Goal: Transaction & Acquisition: Purchase product/service

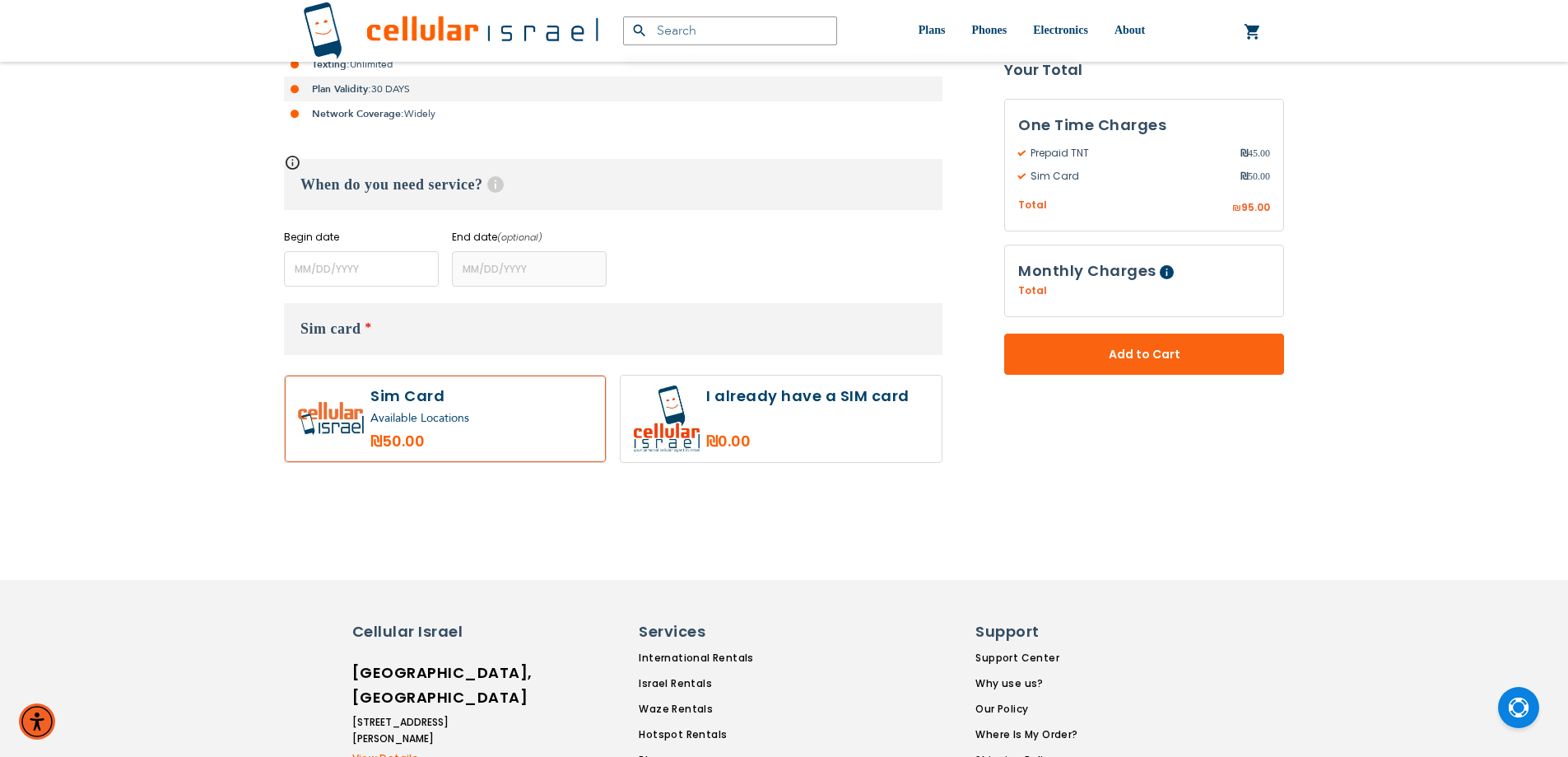
scroll to position [274, 0]
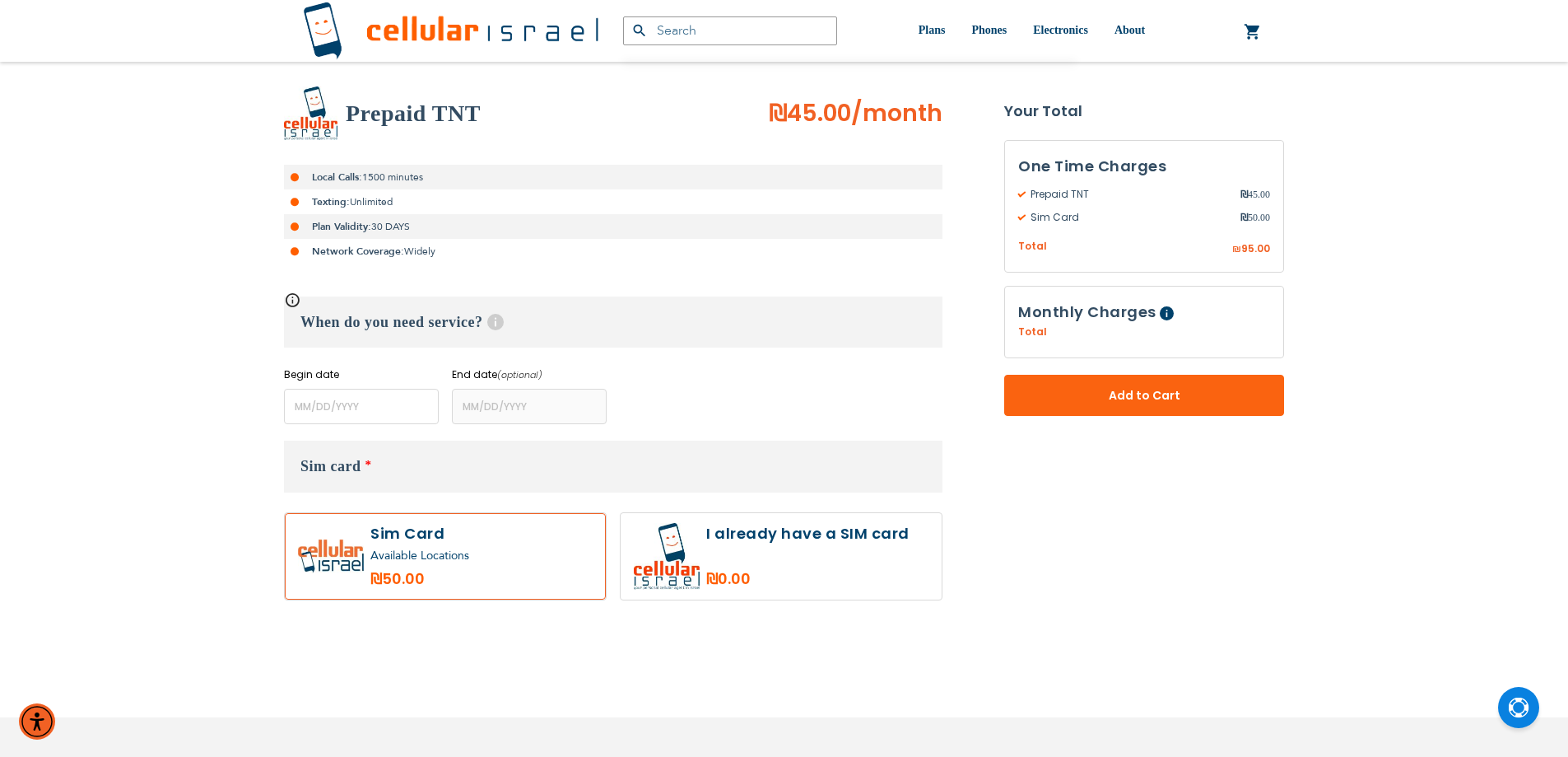
type input "ev4m"
click at [364, 180] on li "Local Calls: 1500 minutes" at bounding box center [613, 177] width 659 height 25
drag, startPoint x: 364, startPoint y: 180, endPoint x: 355, endPoint y: 236, distance: 56.7
click at [355, 236] on ul "Local Calls: 1500 minutes Texting: Unlimited Plan Validity: 30 DAYS Network Cov…" at bounding box center [613, 214] width 659 height 99
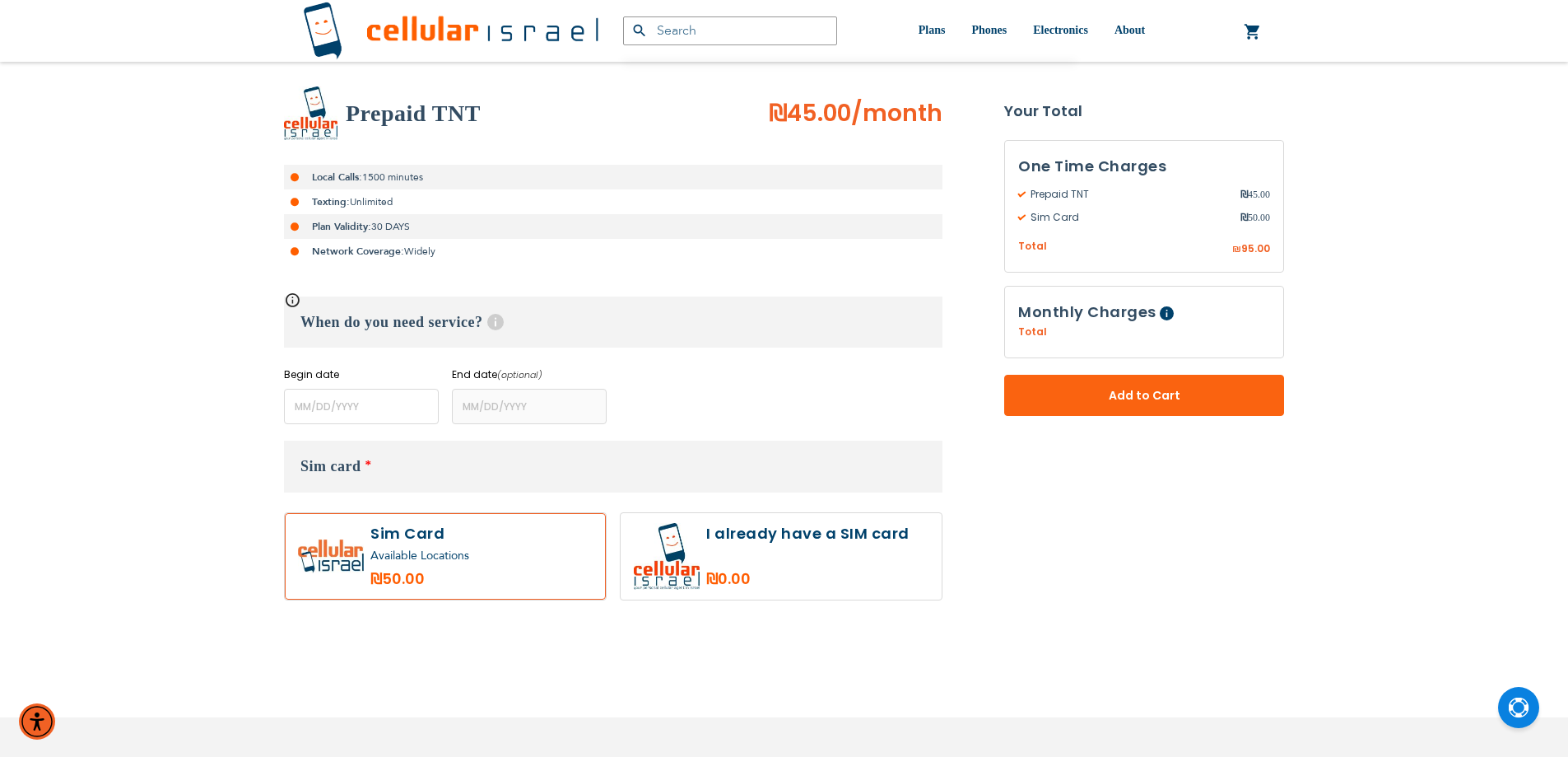
click at [385, 251] on strong "Network Coverage:" at bounding box center [358, 251] width 93 height 13
drag, startPoint x: 385, startPoint y: 251, endPoint x: 383, endPoint y: 230, distance: 21.1
click at [383, 230] on ul "Local Calls: 1500 minutes Texting: Unlimited Plan Validity: 30 DAYS Network Cov…" at bounding box center [613, 214] width 659 height 99
click at [365, 174] on li "Local Calls: 1500 minutes" at bounding box center [613, 177] width 659 height 25
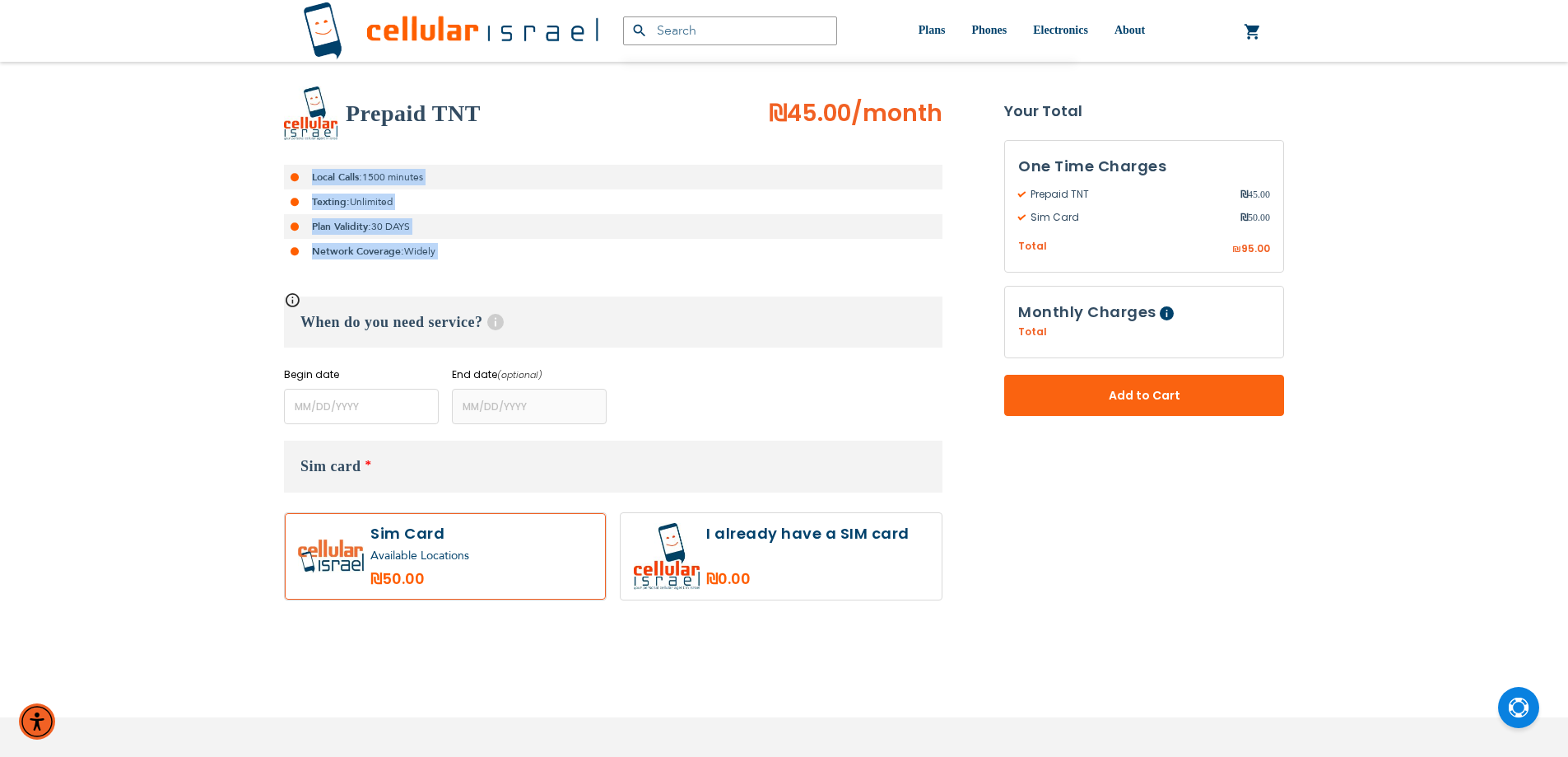
drag, startPoint x: 365, startPoint y: 174, endPoint x: 364, endPoint y: 262, distance: 88.0
click at [364, 262] on ul "Local Calls: 1500 minutes Texting: Unlimited Plan Validity: 30 DAYS Network Cov…" at bounding box center [613, 214] width 659 height 99
click at [408, 254] on li "Network Coverage: Widely" at bounding box center [613, 251] width 659 height 25
drag, startPoint x: 408, startPoint y: 254, endPoint x: 369, endPoint y: 168, distance: 94.4
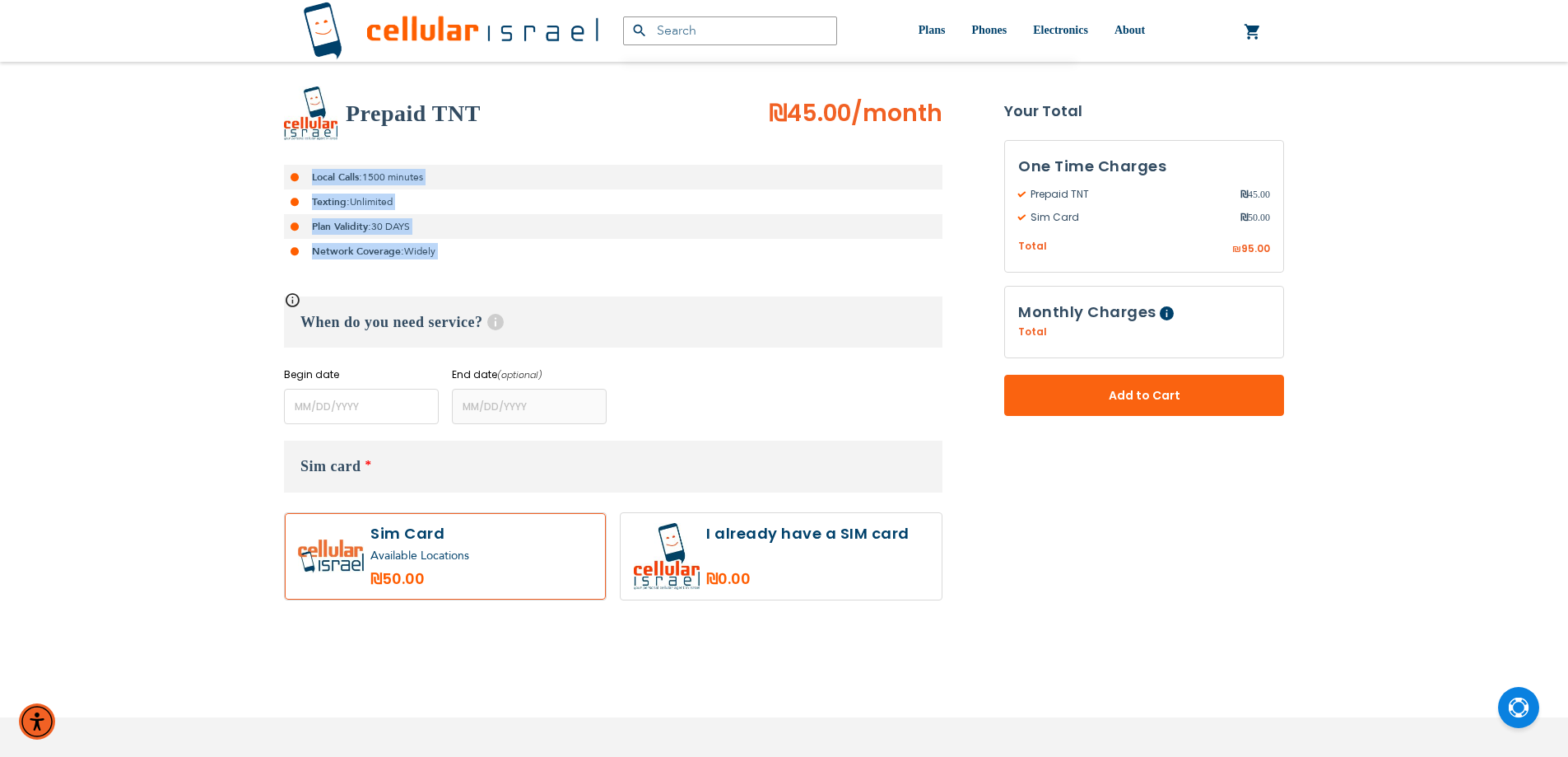
click at [369, 168] on ul "Local Calls: 1500 minutes Texting: Unlimited Plan Validity: 30 DAYS Network Cov…" at bounding box center [613, 214] width 659 height 99
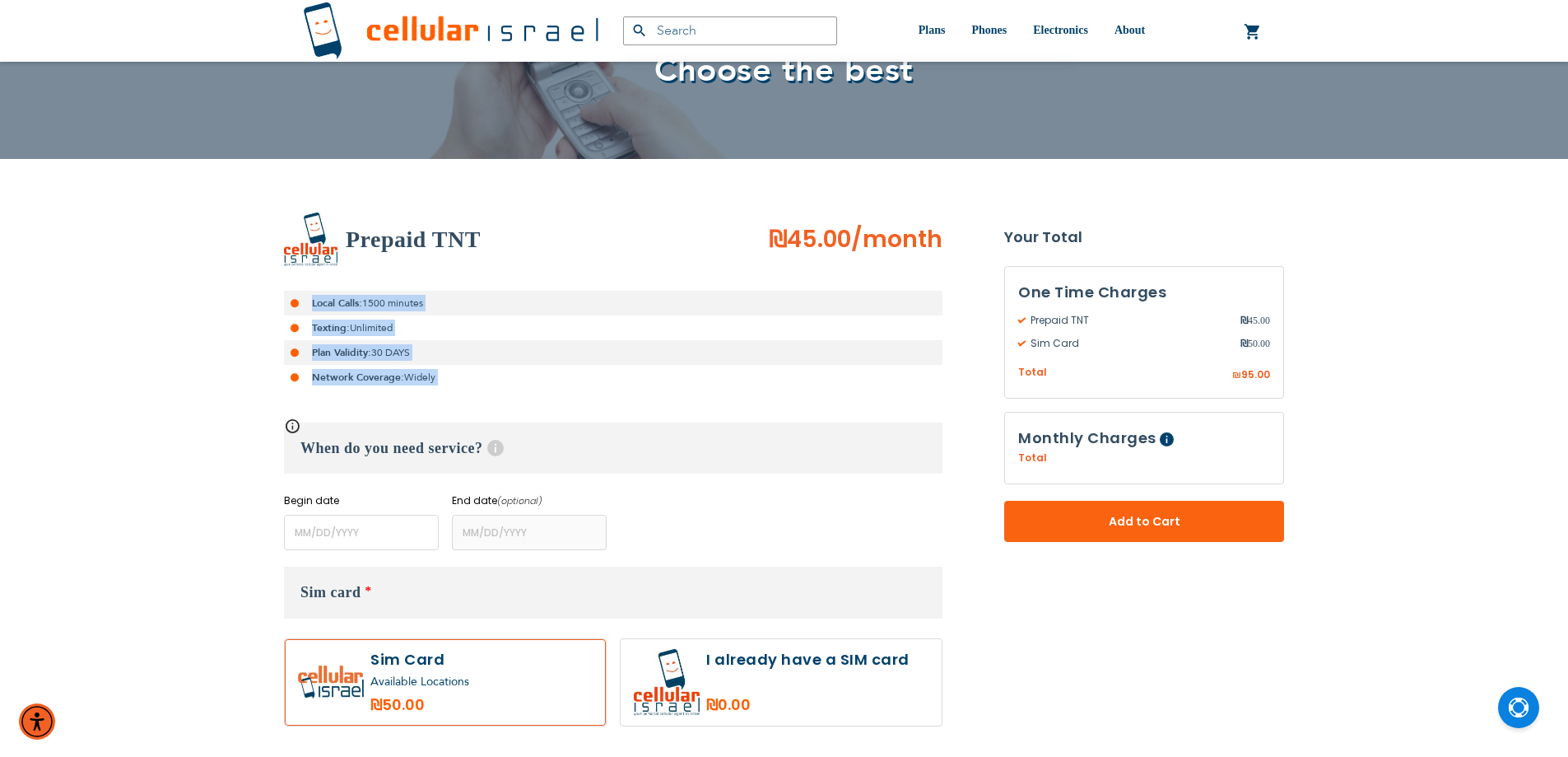
scroll to position [0, 0]
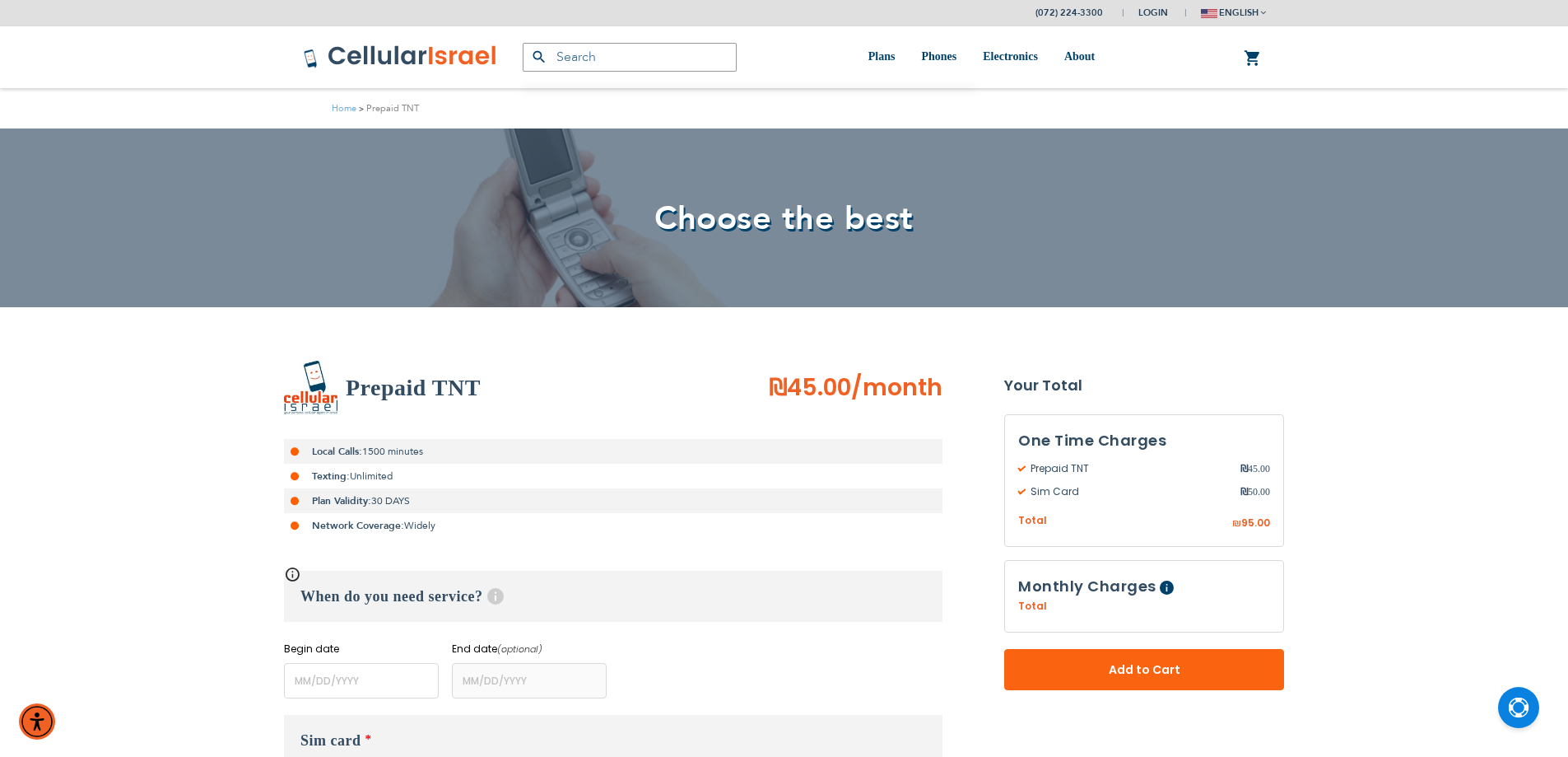
click at [377, 392] on h2 "Prepaid TNT" at bounding box center [414, 388] width 135 height 33
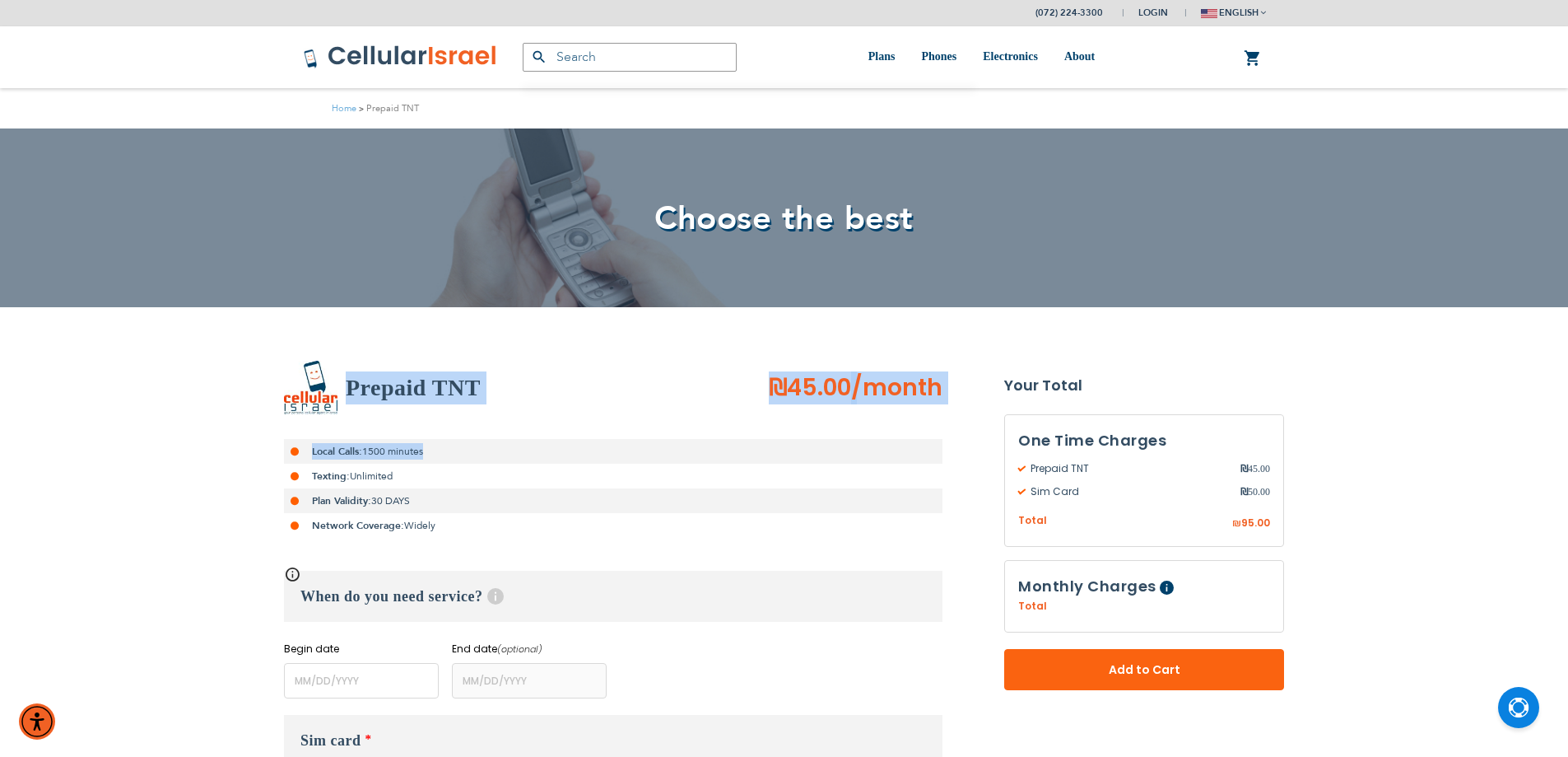
drag, startPoint x: 377, startPoint y: 392, endPoint x: 388, endPoint y: 417, distance: 27.3
click at [388, 417] on div "Prepaid TNT ₪45.00 /month Local Calls: 1500 minutes Texting: Unlimited Plan Val…" at bounding box center [613, 530] width 659 height 339
drag, startPoint x: 224, startPoint y: 366, endPoint x: 403, endPoint y: 515, distance: 232.9
click at [412, 516] on div "(072) 224-3300 Login Create Account Login english עברית" at bounding box center [784, 688] width 1568 height 1375
click at [239, 428] on div "(072) 224-3300 Login Create Account Login english עברית" at bounding box center [784, 688] width 1568 height 1375
